Goal: Navigation & Orientation: Find specific page/section

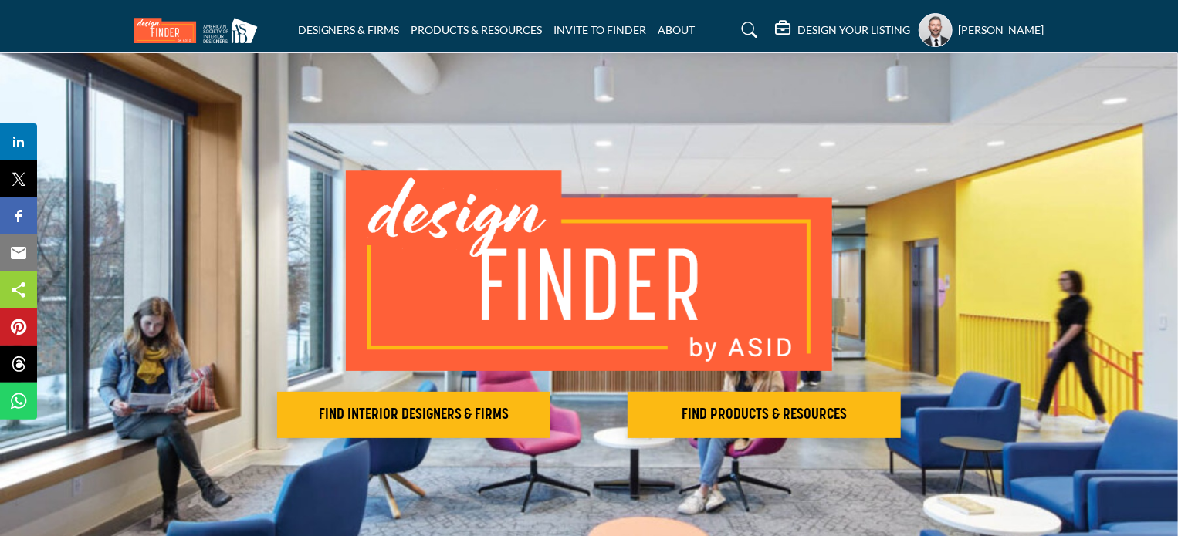
click at [918, 32] on profile-featured-94959eb8-416c-42f5-904d-55241deee1f2 "Show hide supplier dropdown" at bounding box center [935, 30] width 34 height 34
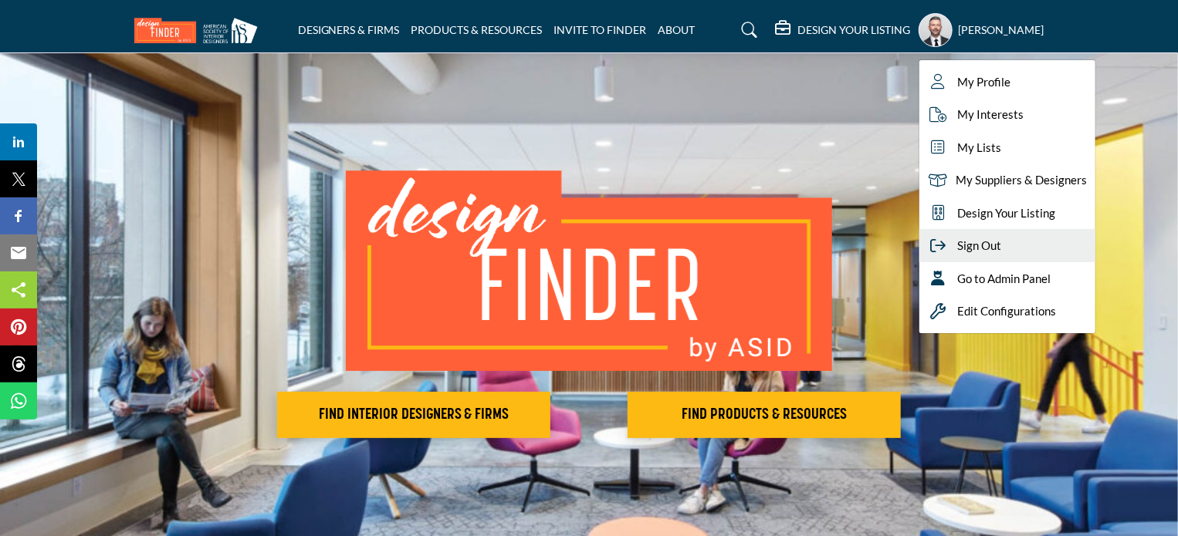
click at [958, 249] on span "Sign Out" at bounding box center [980, 246] width 44 height 18
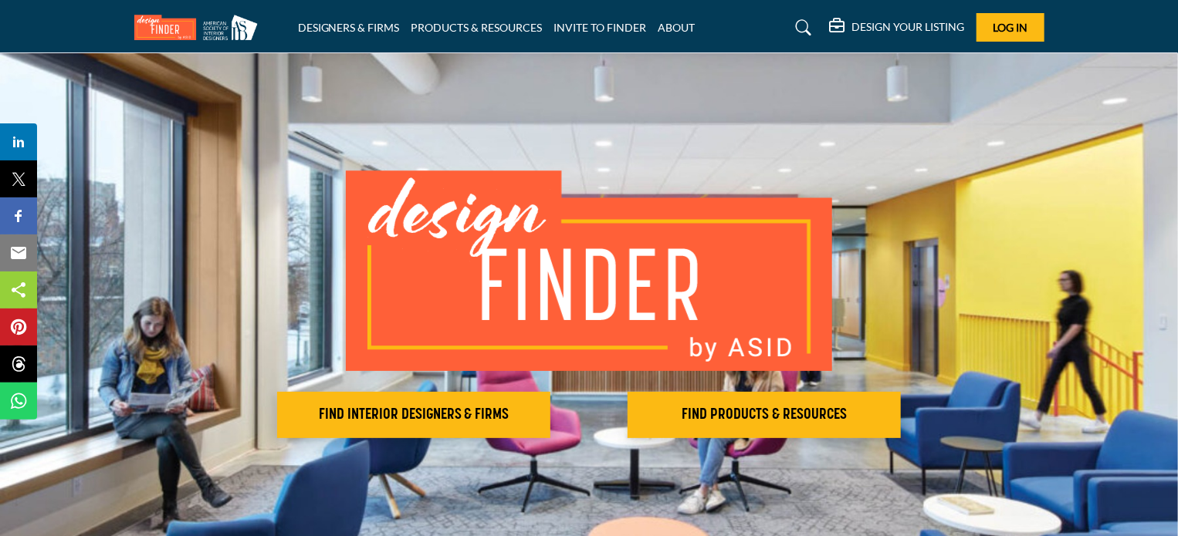
click at [885, 24] on h5 "DESIGN YOUR LISTING" at bounding box center [908, 27] width 113 height 14
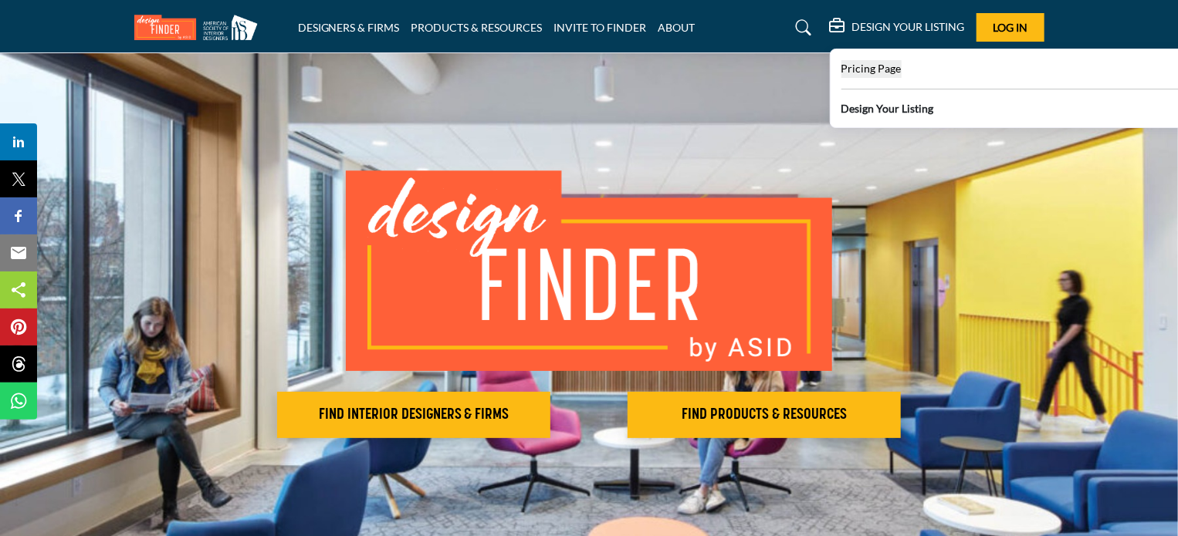
click at [867, 70] on span "Pricing Page" at bounding box center [871, 68] width 60 height 13
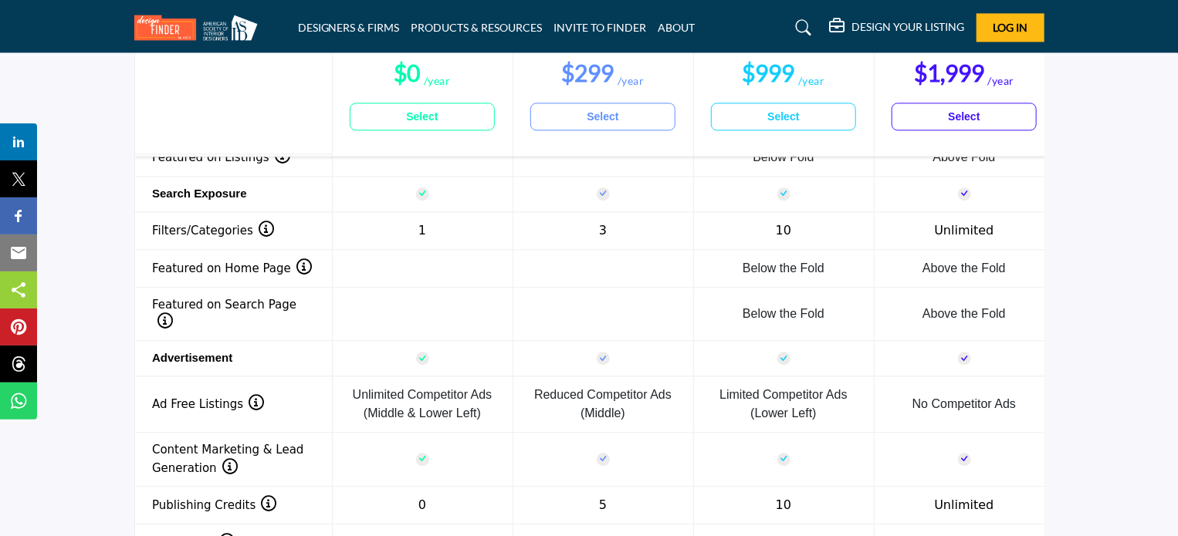
scroll to position [1775, 0]
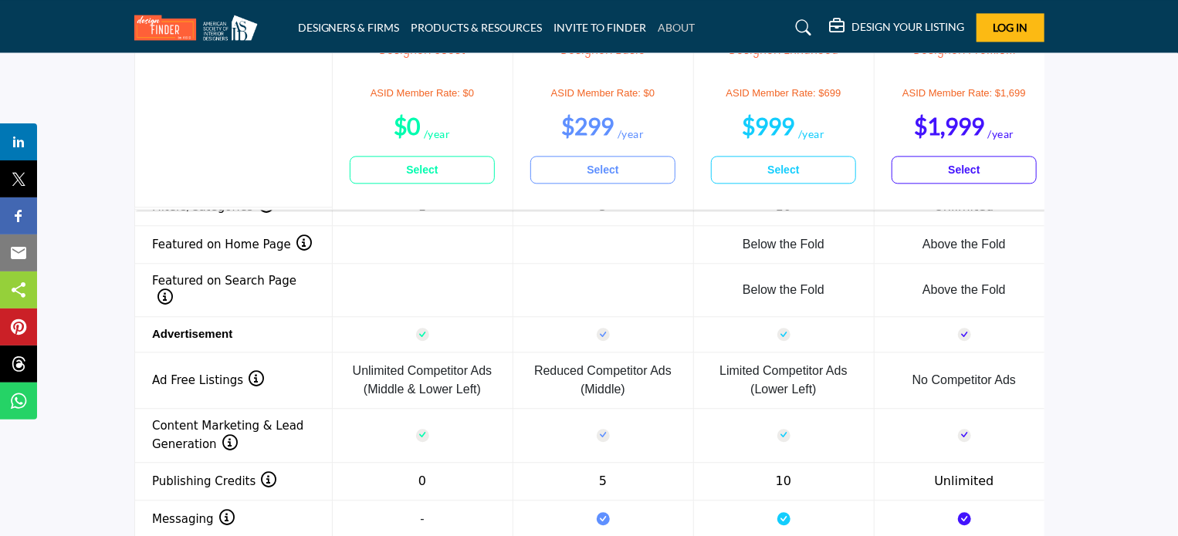
click at [671, 27] on link "ABOUT" at bounding box center [676, 27] width 37 height 13
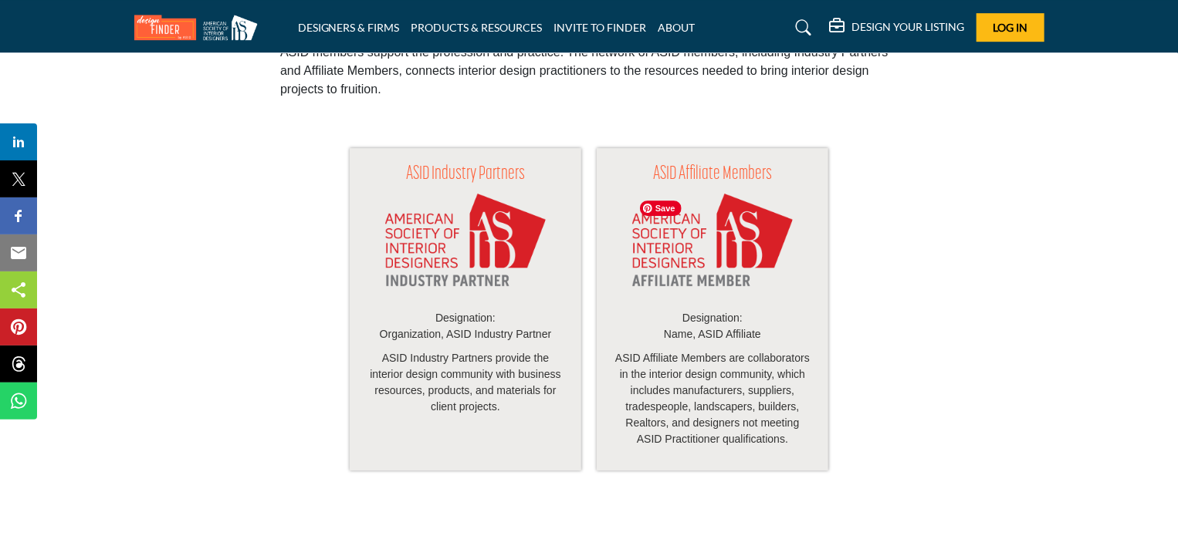
scroll to position [2469, 0]
